Goal: Information Seeking & Learning: Learn about a topic

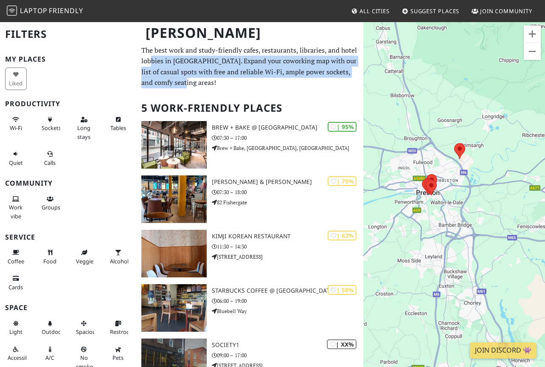
drag, startPoint x: 192, startPoint y: 85, endPoint x: 152, endPoint y: 59, distance: 47.4
click at [152, 59] on p "The best work and study-friendly cafes, restaurants, libraries, and hotel lobbi…" at bounding box center [249, 66] width 217 height 43
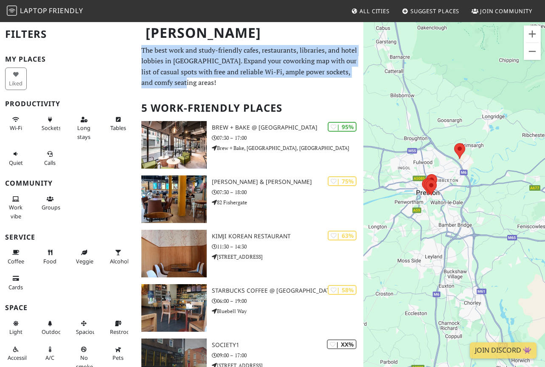
copy p "The best work and study-friendly cafes, restaurants, libraries, and hotel lobbi…"
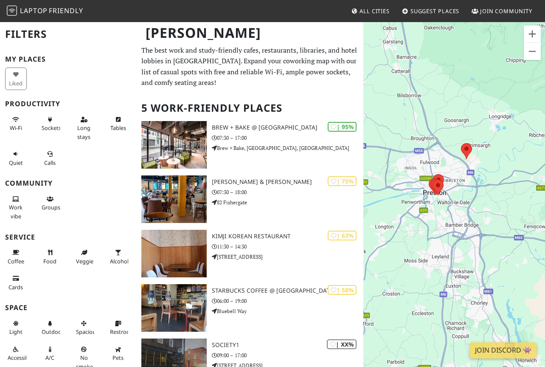
click at [15, 11] on img at bounding box center [12, 11] width 10 height 10
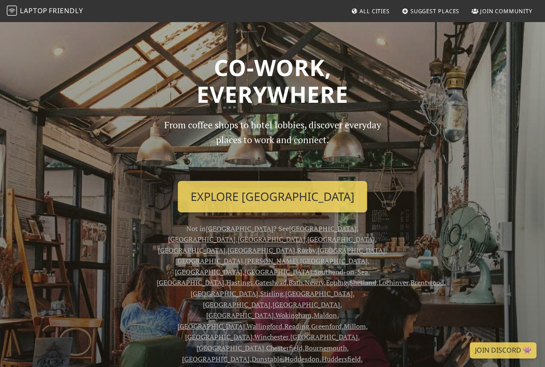
drag, startPoint x: 336, startPoint y: 144, endPoint x: 218, endPoint y: 68, distance: 139.9
click at [218, 68] on div "Co-work, Everywhere From coffee shops to hotel lobbies, discover everyday place…" at bounding box center [273, 258] width 484 height 409
copy div "Co-work, Everywhere From coffee shops to hotel lobbies, discover everyday place…"
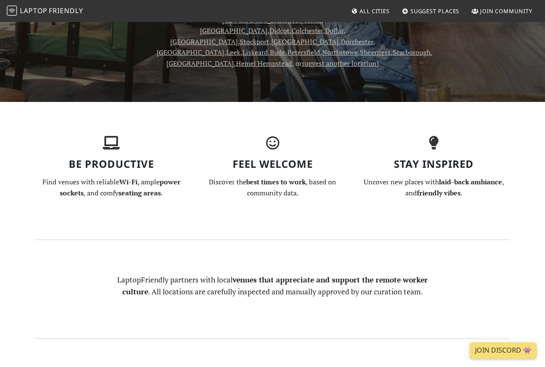
scroll to position [405, 0]
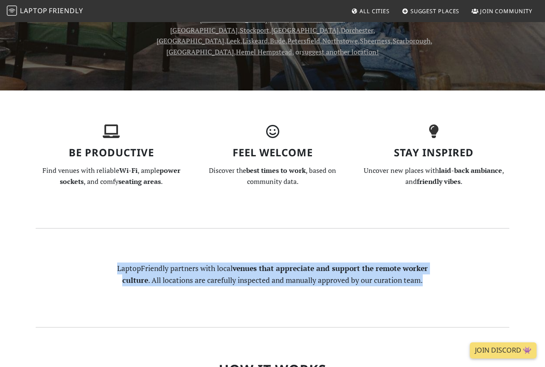
drag, startPoint x: 427, startPoint y: 180, endPoint x: 114, endPoint y: 163, distance: 313.5
click at [114, 263] on div "LaptopFriendly partners with local venues that appreciate and support the remot…" at bounding box center [272, 278] width 323 height 31
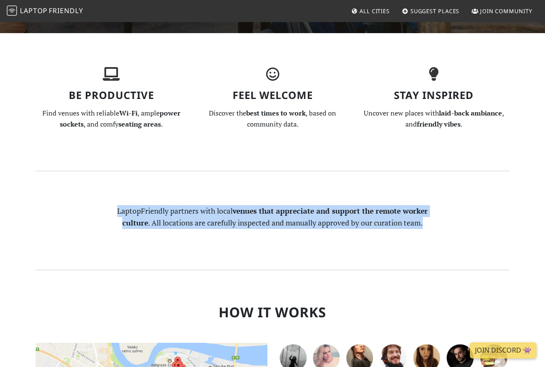
scroll to position [463, 0]
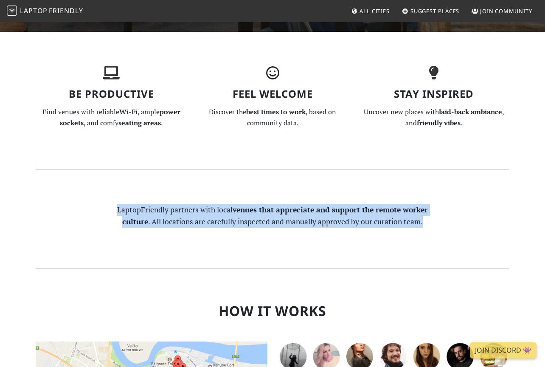
copy p "LaptopFriendly partners with local venues that appreciate and support the remot…"
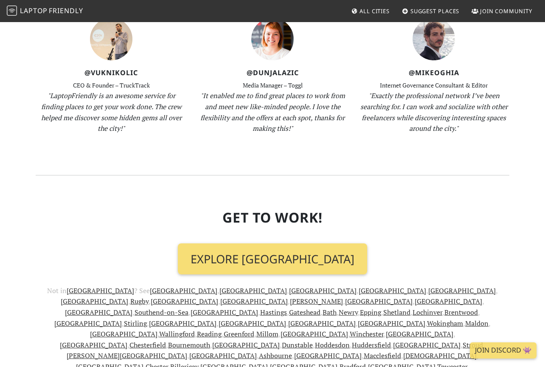
scroll to position [1039, 0]
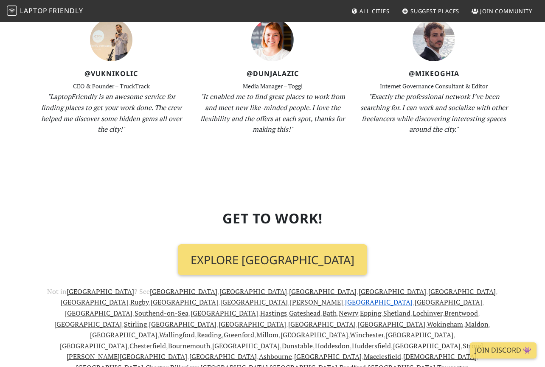
click at [413, 297] on link "[GEOGRAPHIC_DATA]" at bounding box center [379, 301] width 68 height 9
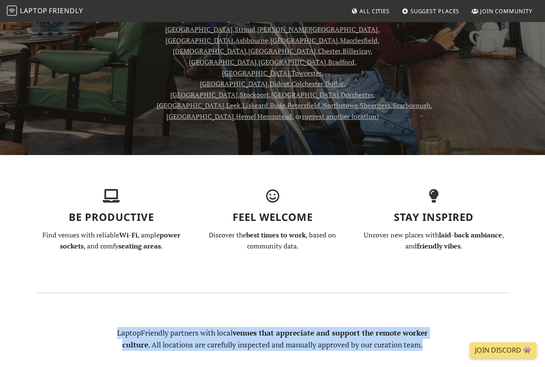
scroll to position [143, 0]
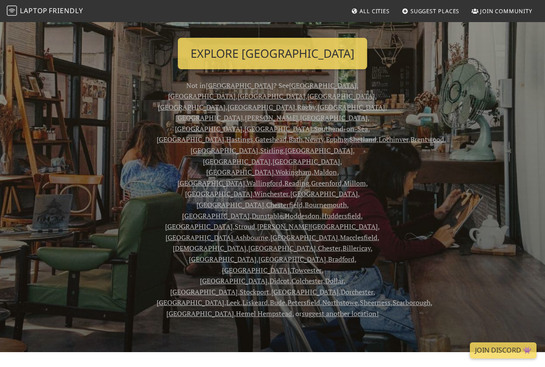
click at [368, 11] on span "All Cities" at bounding box center [375, 11] width 30 height 8
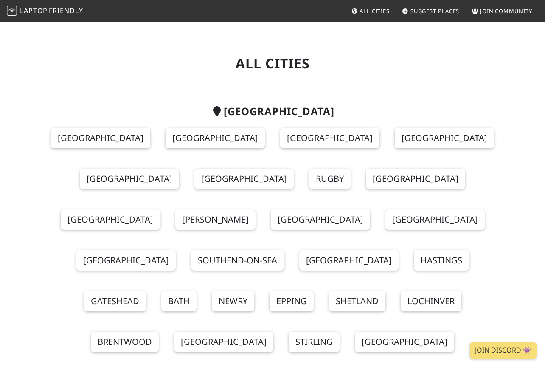
click at [495, 19] on nav "Laptop Friendly All Cities Suggest Places Join Community" at bounding box center [272, 11] width 545 height 22
click at [495, 14] on span "Join Community" at bounding box center [506, 11] width 52 height 8
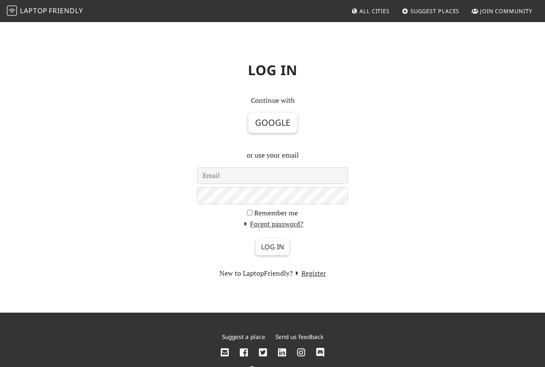
click at [390, 121] on div "Log in Continue with Google or use your email Remember me Forgot password? Log …" at bounding box center [273, 167] width 484 height 224
click at [56, 11] on span "Friendly" at bounding box center [66, 10] width 34 height 9
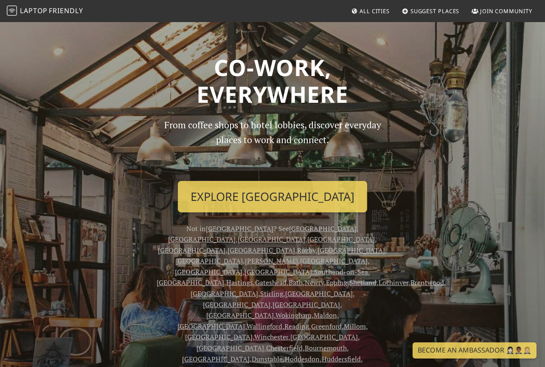
click at [356, 11] on icon at bounding box center [354, 12] width 7 height 6
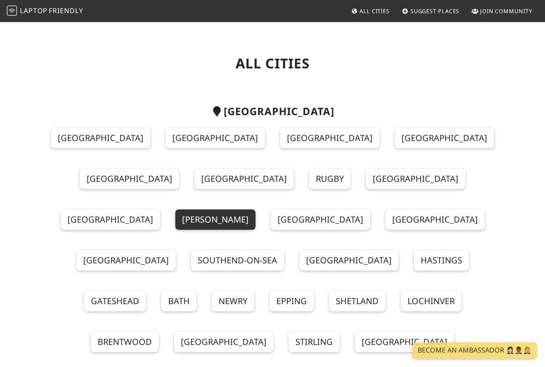
click at [256, 209] on link "[PERSON_NAME]" at bounding box center [215, 219] width 80 height 20
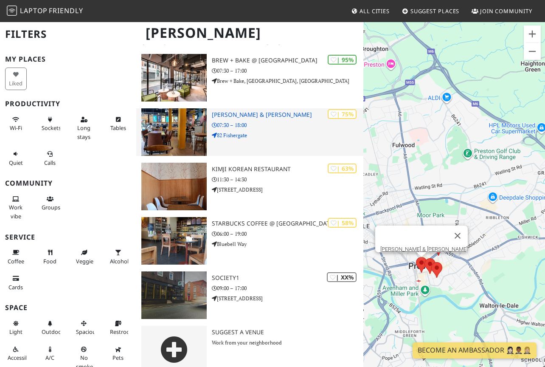
scroll to position [73, 0]
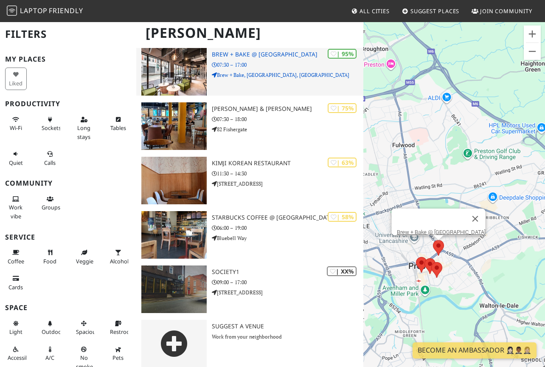
click at [327, 87] on div "| 95% Brew + Bake @ Bishopgate Gardens 07:30 – 17:00 Brew + Bake, Bishopgate, O…" at bounding box center [288, 72] width 152 height 48
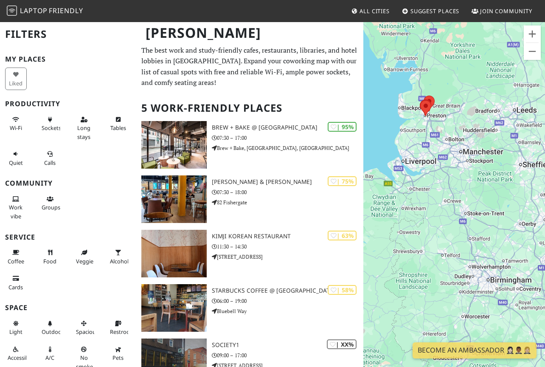
scroll to position [0, 0]
click at [49, 11] on span "Friendly" at bounding box center [66, 10] width 34 height 9
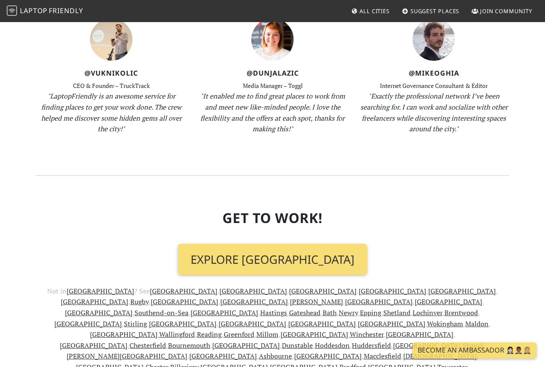
scroll to position [1039, 0]
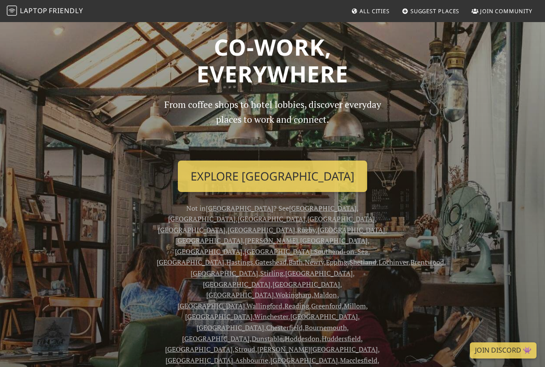
scroll to position [24, 0]
